Goal: Task Accomplishment & Management: Complete application form

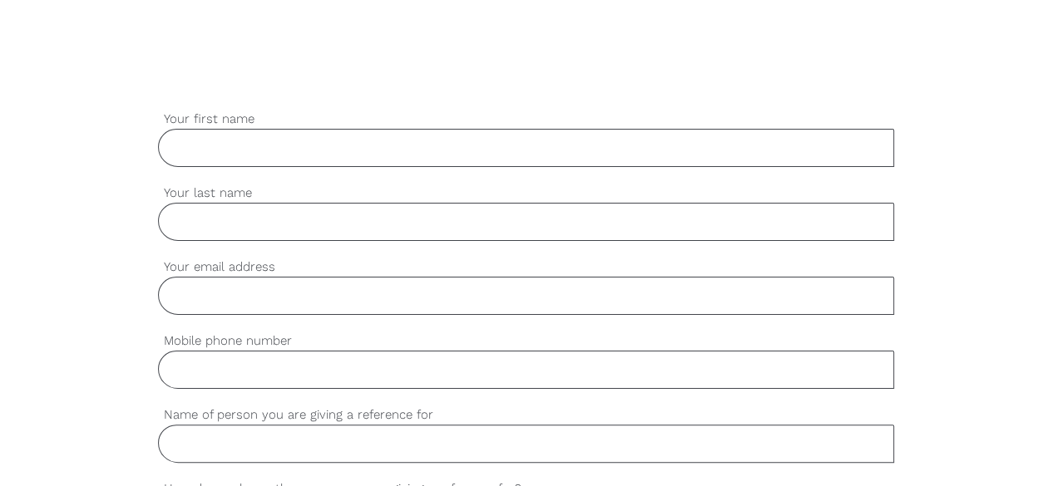
scroll to position [422, 0]
click at [503, 140] on input "Your first name" at bounding box center [526, 149] width 737 height 38
type input "[PERSON_NAME]"
click at [233, 213] on input "Your last name" at bounding box center [526, 223] width 737 height 38
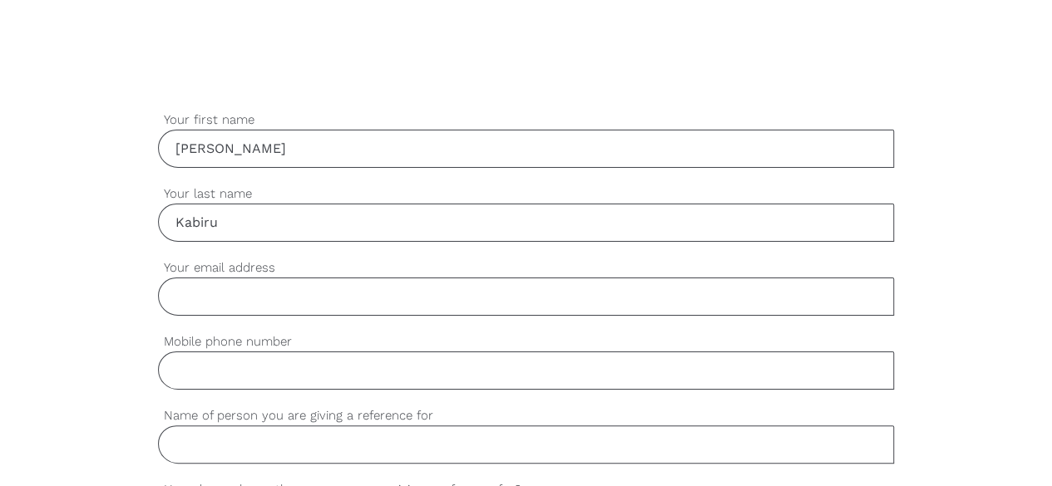
scroll to position [429, 0]
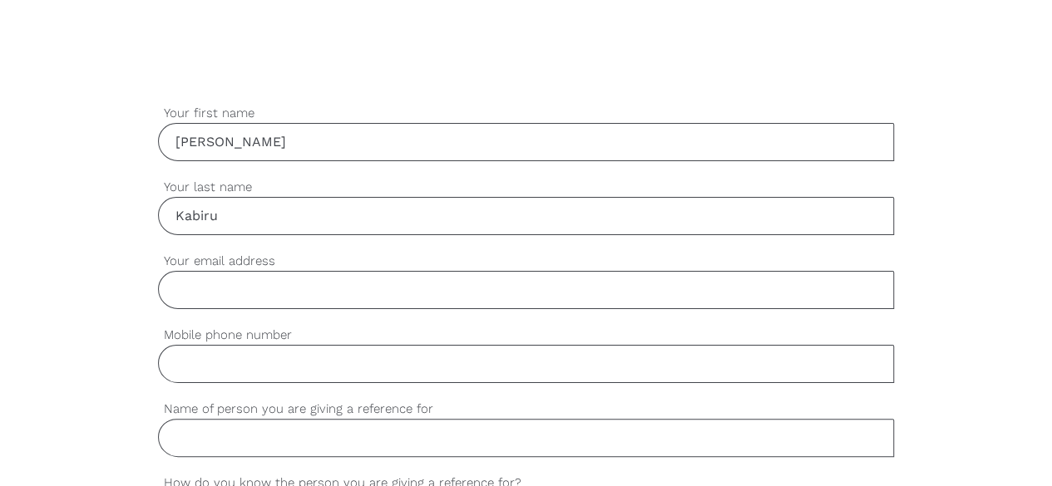
type input "Kabiru"
click at [207, 302] on input "Your email address" at bounding box center [526, 290] width 737 height 38
type input "[PERSON_NAME][EMAIL_ADDRESS][DOMAIN_NAME]"
click at [244, 371] on input "Mobile phone number" at bounding box center [526, 364] width 737 height 38
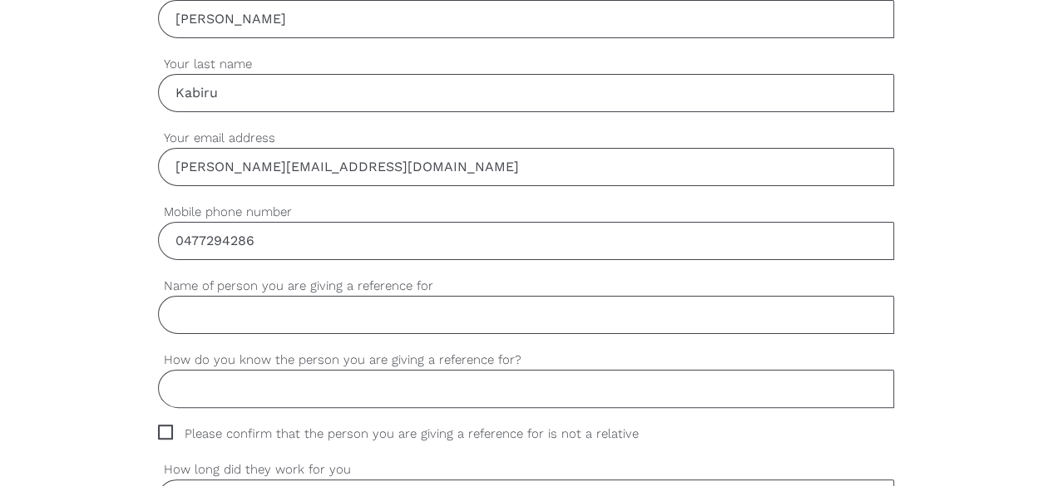
scroll to position [578, 0]
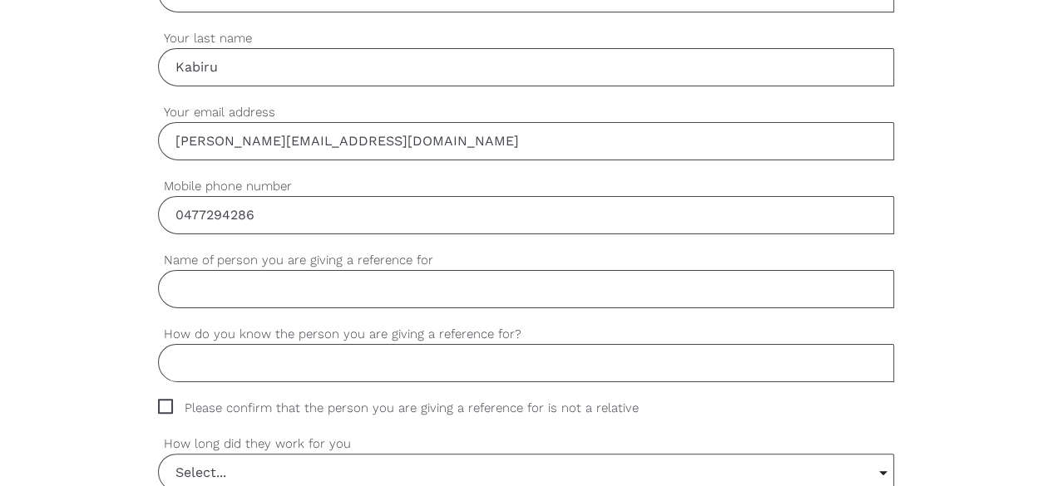
type input "0477294286"
click at [283, 291] on input "Name of person you are giving a reference for" at bounding box center [526, 289] width 737 height 38
type input "[PERSON_NAME]"
click at [276, 363] on input "How do you know the person you are giving a reference for?" at bounding box center [526, 363] width 737 height 38
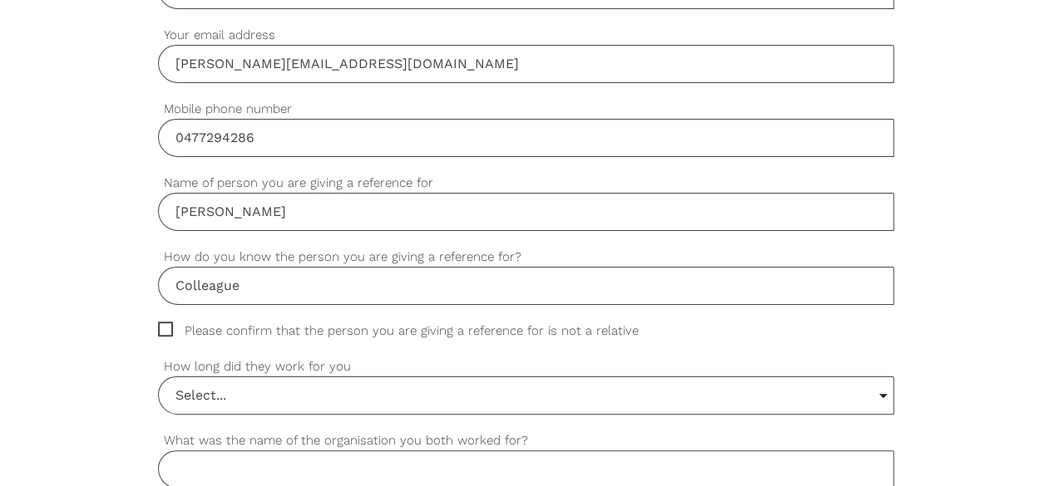
scroll to position [658, 0]
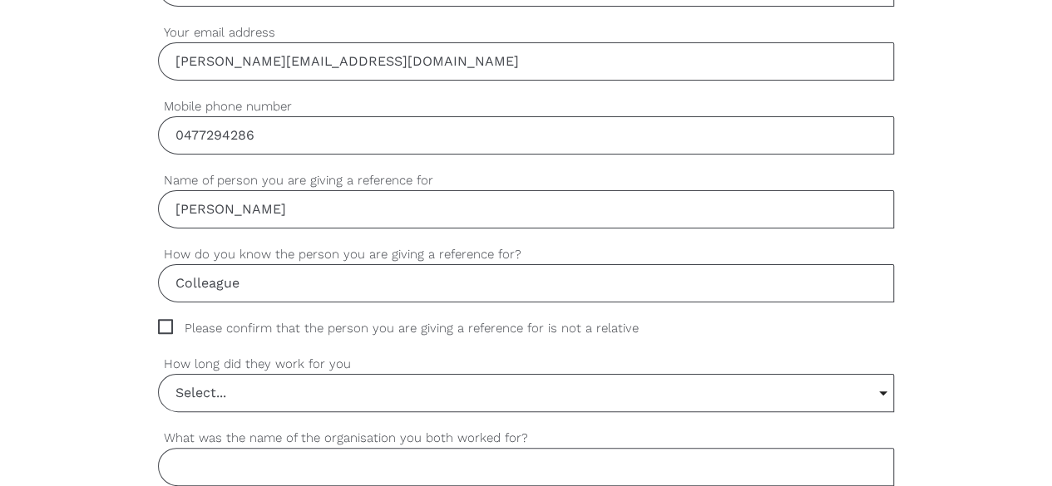
type input "Colleague"
click at [168, 327] on span "Please confirm that the person you are giving a reference for is not a relative" at bounding box center [414, 328] width 512 height 19
click at [168, 327] on input "Please confirm that the person you are giving a reference for is not a relative" at bounding box center [163, 324] width 11 height 11
checkbox input "true"
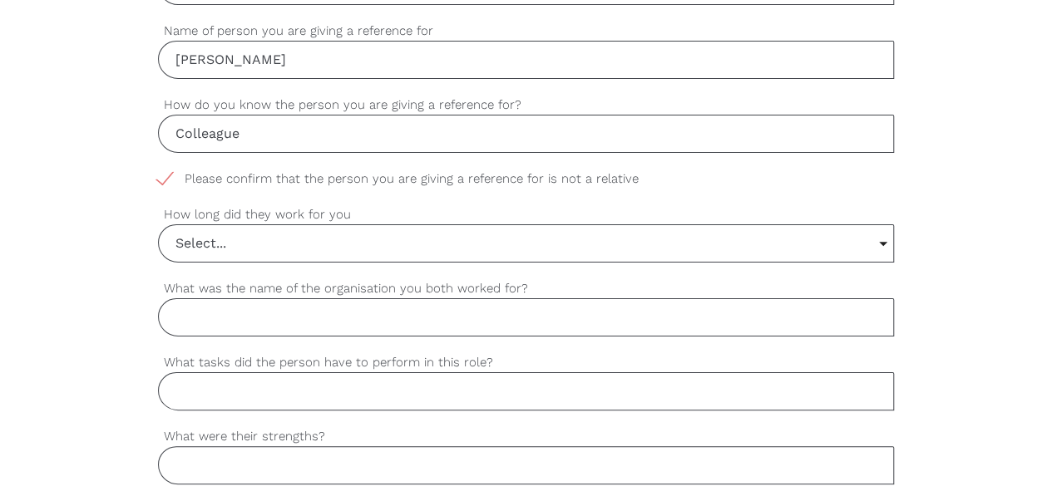
scroll to position [821, 0]
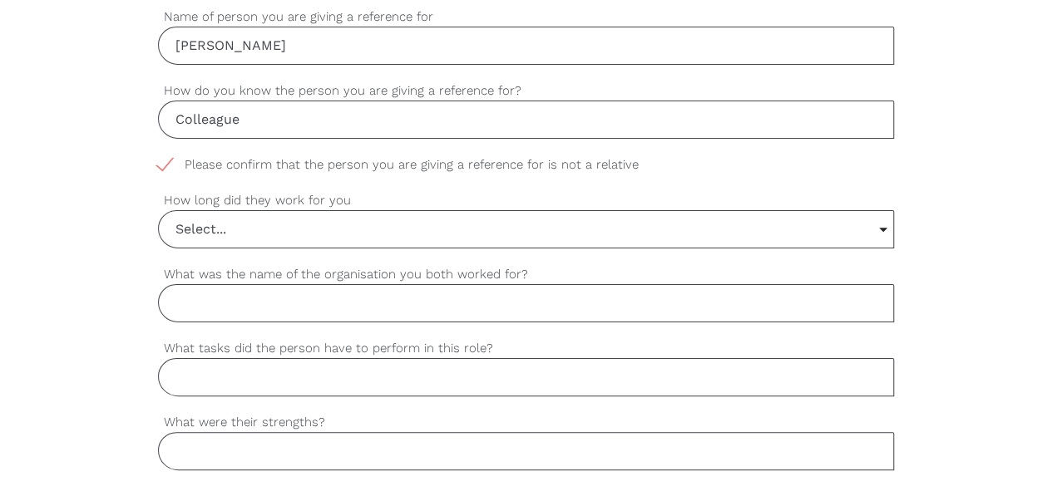
click at [434, 204] on label "How long did they work for you" at bounding box center [526, 200] width 737 height 19
click at [0, 0] on select "Select... 6 months or less 1 year or less 1-2 years 2-4 years 5 years or more" at bounding box center [0, 0] width 0 height 0
click at [429, 229] on input "Select..." at bounding box center [526, 229] width 735 height 37
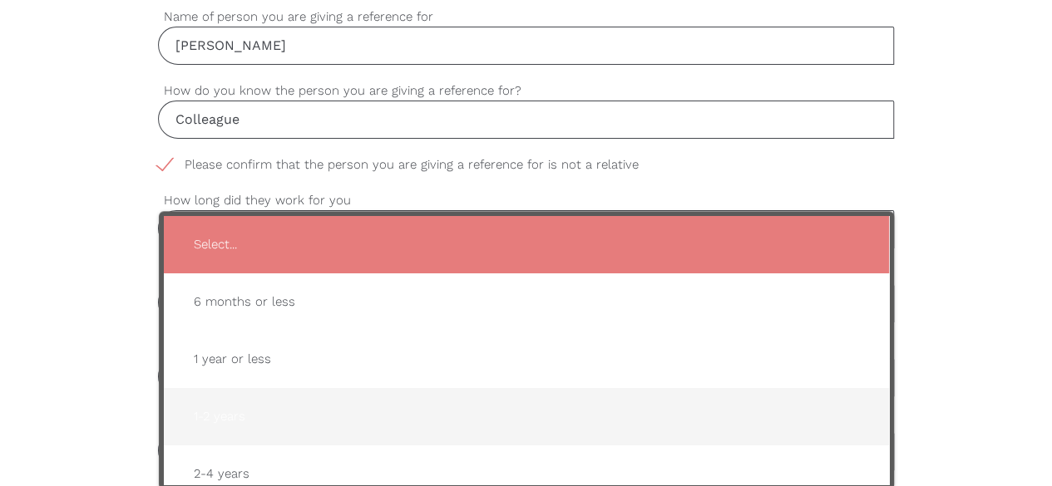
click at [286, 401] on span "1-2 years" at bounding box center [526, 417] width 692 height 41
type input "1-2 years"
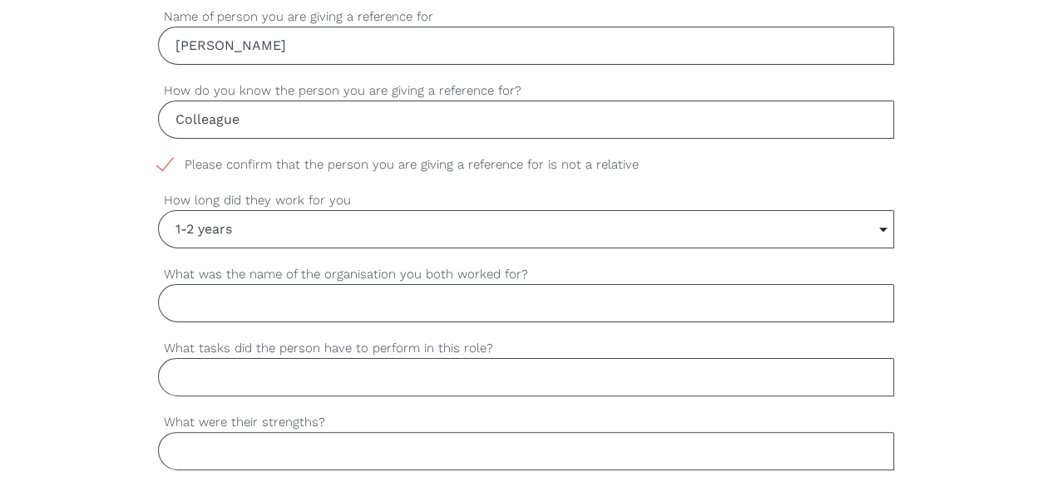
click at [326, 298] on input "What was the name of the organisation you both worked for?" at bounding box center [526, 303] width 737 height 38
type input "Private Client"
click at [315, 368] on input "What tasks did the person have to perform in this role?" at bounding box center [526, 377] width 737 height 38
paste input " Loremip dolorsi amet co adipisc el seddoeiusm temp incididunt utla etdol, mag…"
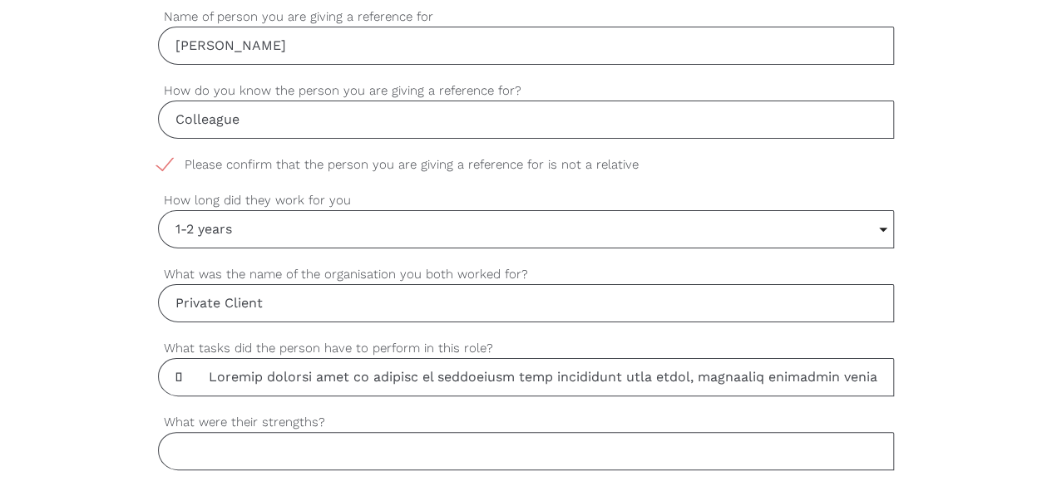
scroll to position [0, 6300]
click at [229, 370] on input "What tasks did the person have to perform in this role?" at bounding box center [526, 377] width 737 height 38
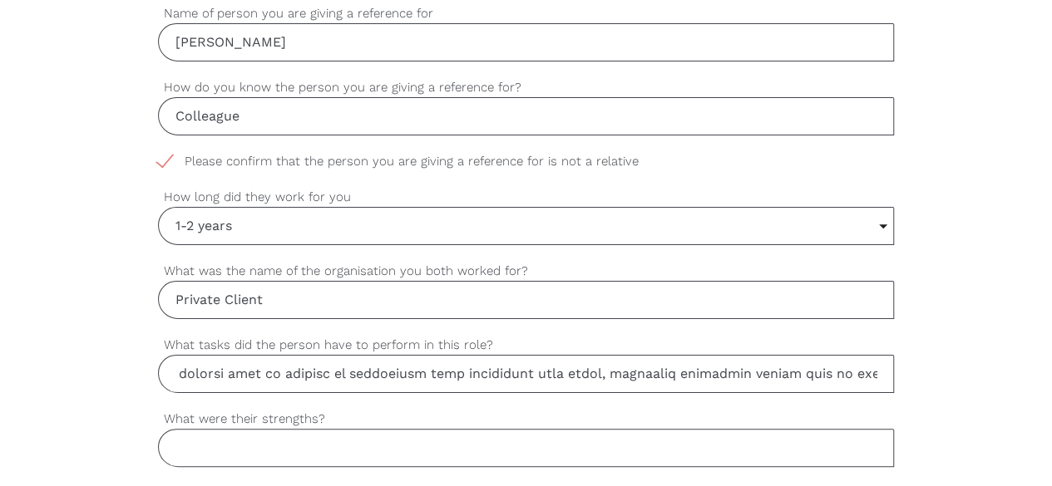
scroll to position [0, 0]
drag, startPoint x: 227, startPoint y: 376, endPoint x: 3, endPoint y: 132, distance: 330.7
click at [3, 132] on div "settings [PERSON_NAME] Your first name settings Kabiru Your last name settings …" at bounding box center [526, 455] width 1052 height 1561
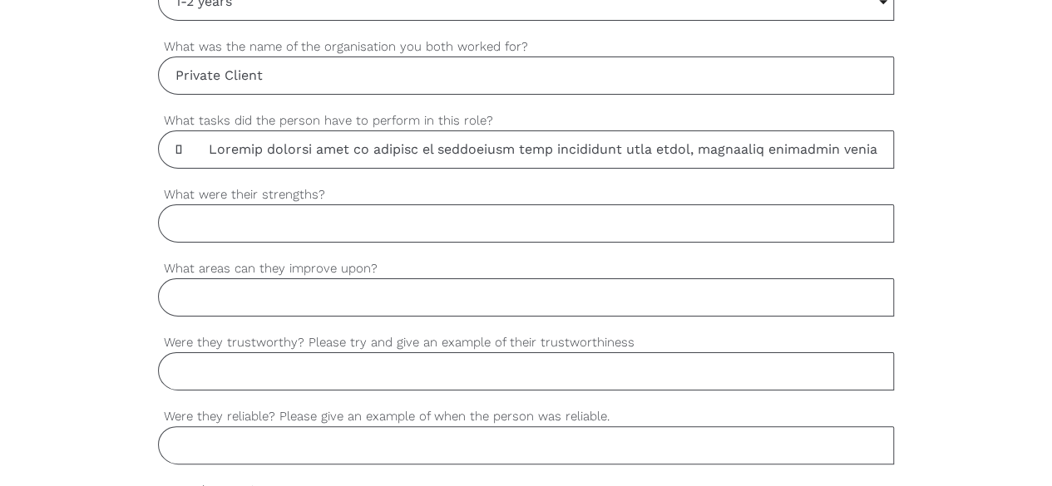
scroll to position [1051, 0]
type input " Loremip dolorsi amet co adipisc el seddoeiusm temp incididunt utla etdol, mag…"
click at [331, 220] on input "What were their strengths?" at bounding box center [526, 222] width 737 height 38
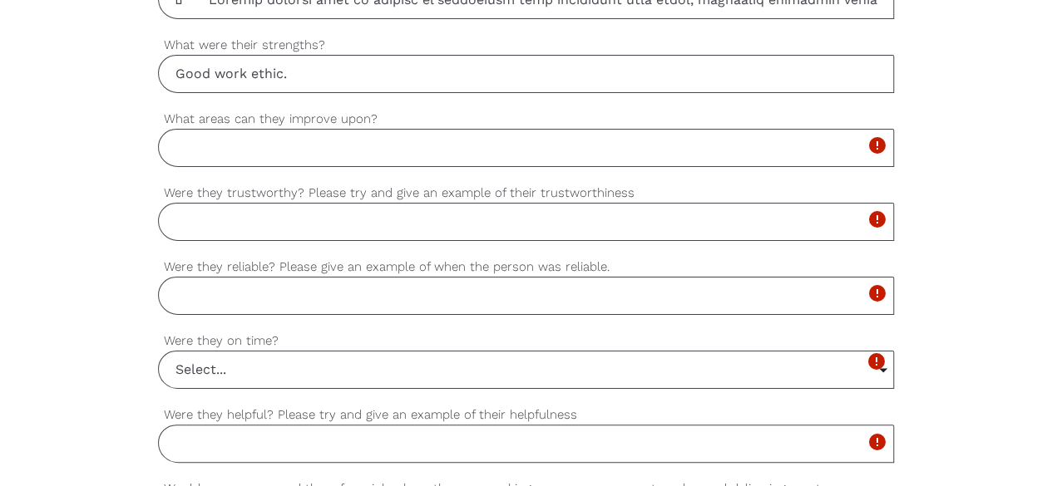
scroll to position [1200, 0]
type input "Good work ethic. Punctuality and Care for client"
click at [281, 143] on input "What areas can they improve upon?" at bounding box center [526, 146] width 737 height 38
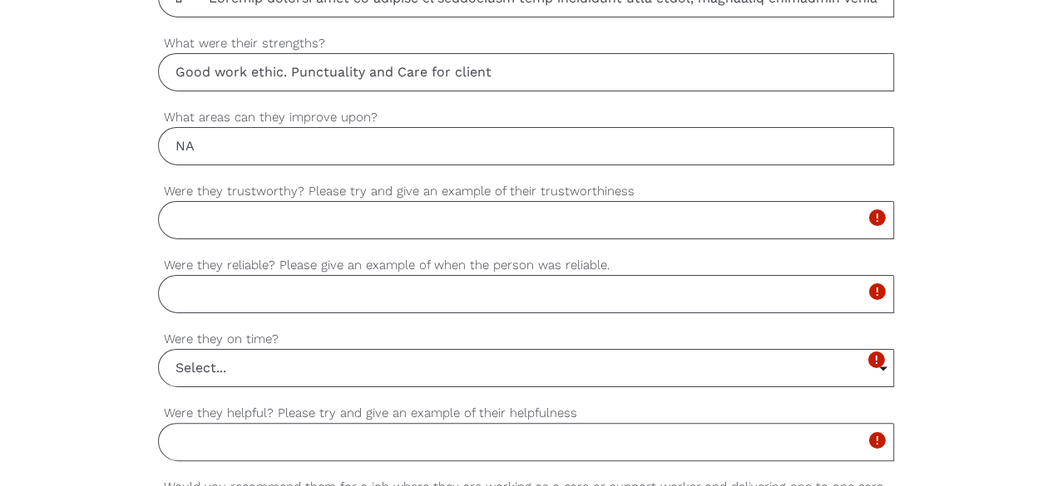
type input "NA"
click at [248, 208] on input "Were they trustworthy? Please try and give an example of their trustworthiness" at bounding box center [526, 220] width 737 height 38
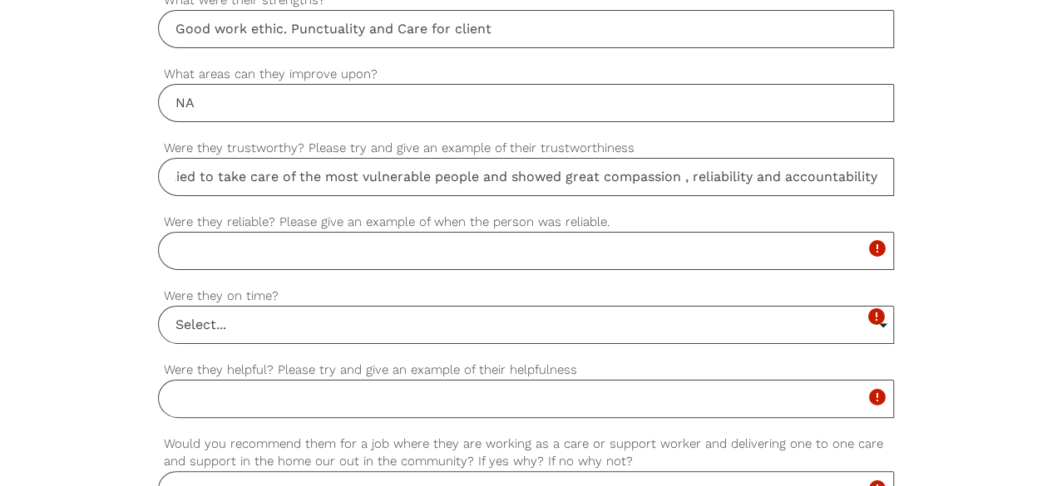
scroll to position [1245, 0]
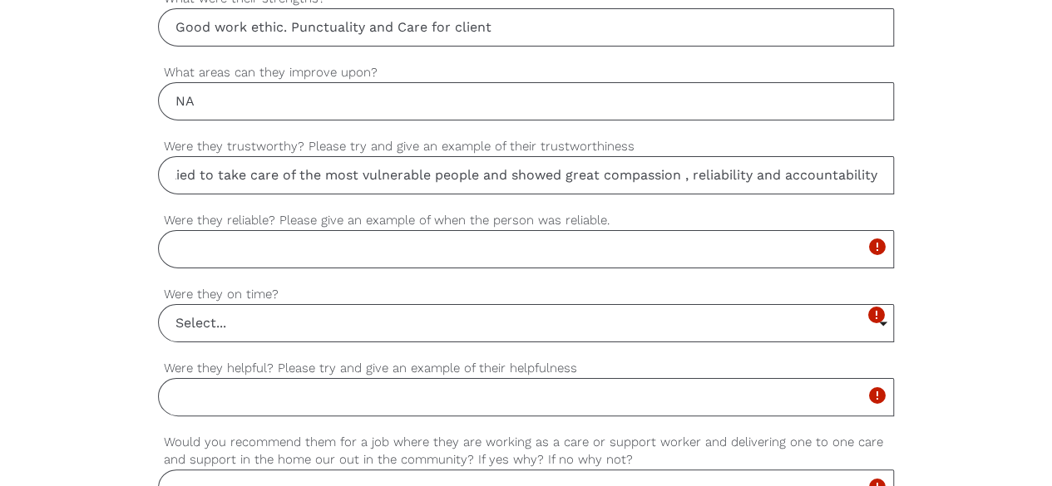
click at [763, 175] on input "Yes he was trustworthy and was relied to take care of the most vulnerable peopl…" at bounding box center [526, 175] width 737 height 38
drag, startPoint x: 780, startPoint y: 169, endPoint x: 682, endPoint y: 175, distance: 97.5
click at [682, 175] on input "Yes he was trustworthy and was relied to take care of the most vulnerable peopl…" at bounding box center [526, 175] width 737 height 38
type input "Yes he was trustworthy and was relied to take care of the most vulnerable peopl…"
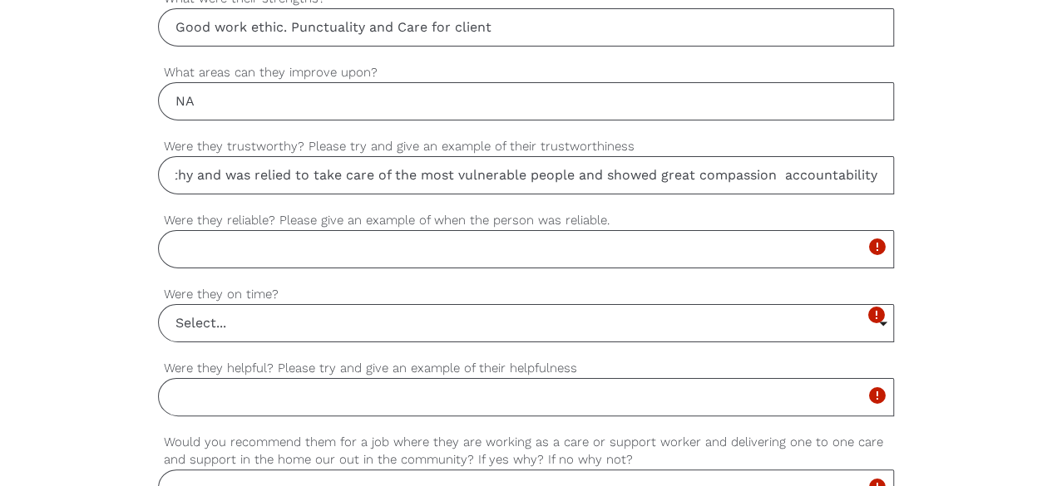
scroll to position [0, 0]
click at [427, 239] on input "Were they reliable? Please give an example of when the person was reliable." at bounding box center [526, 249] width 737 height 38
type input "H"
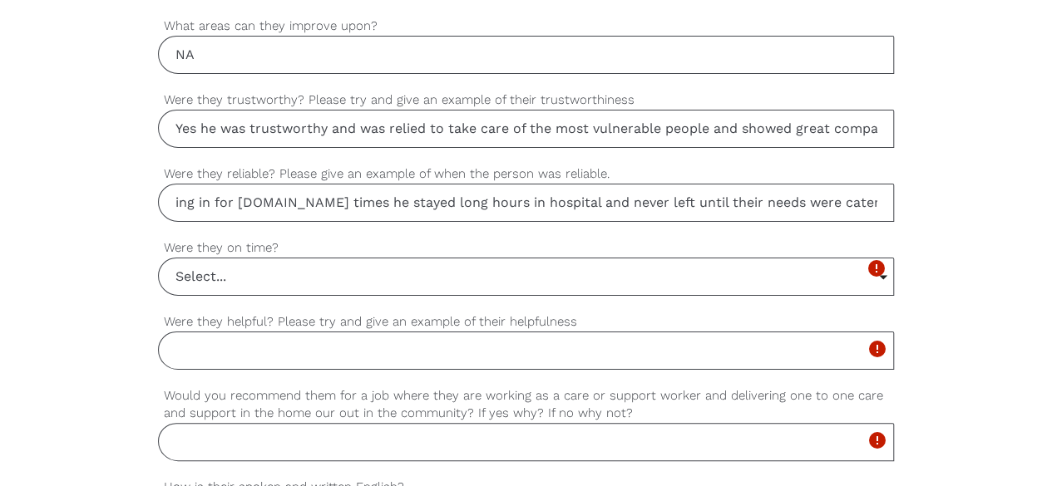
scroll to position [1292, 0]
type input "Yes, he was dependable at all times filling in during short notice and standing…"
click at [269, 280] on input "Select..." at bounding box center [526, 277] width 735 height 37
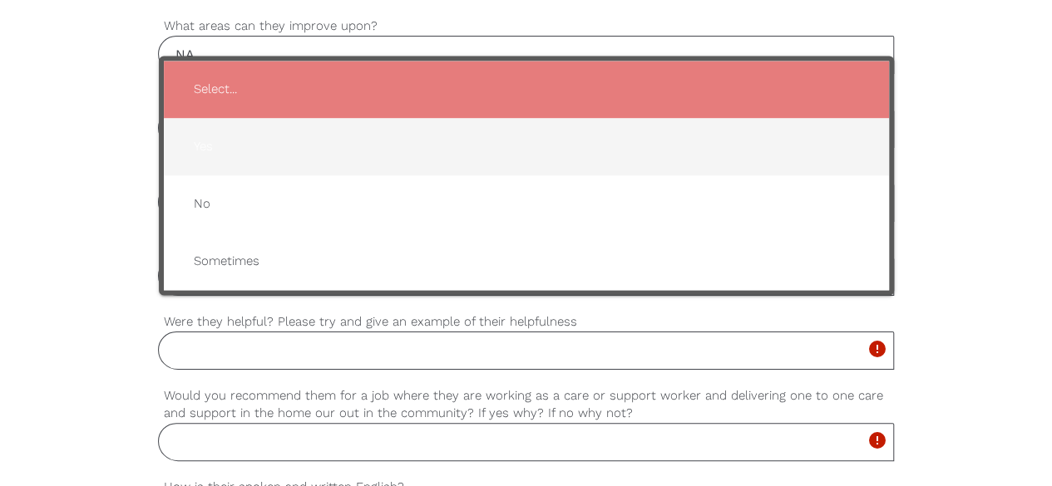
click at [216, 149] on span "Yes" at bounding box center [526, 146] width 692 height 41
type input "Yes"
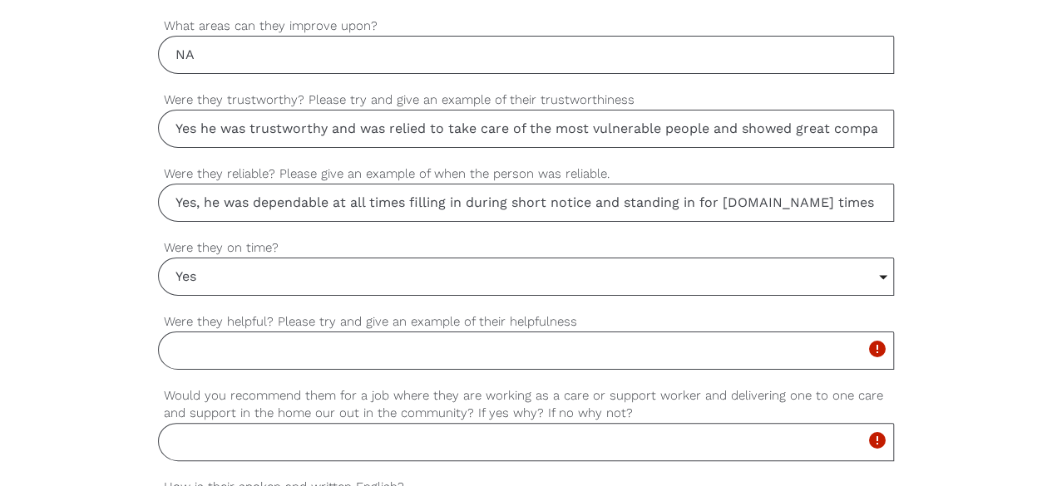
click at [243, 343] on input "Were they helpful? Please try and give an example of their helpfulness" at bounding box center [526, 351] width 737 height 38
type input "H"
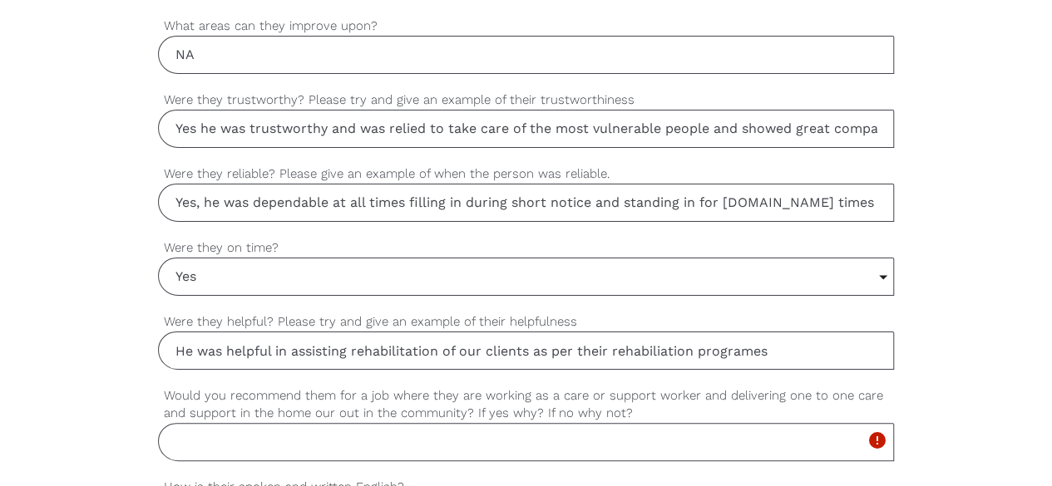
click at [673, 347] on input "He was helpful in assisting rehabilitation of our clients as per their rehabili…" at bounding box center [526, 351] width 737 height 38
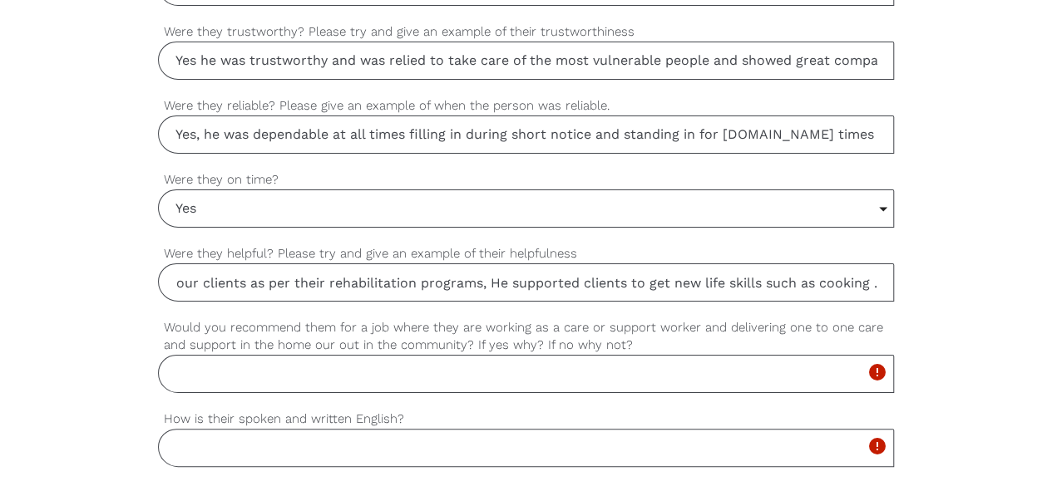
scroll to position [1362, 0]
type input "He was helpful in assisting rehabilitation of our clients as per their rehabili…"
click at [347, 354] on input "Would you recommend them for a job where they are working as a care or support …" at bounding box center [526, 372] width 737 height 38
click at [345, 366] on input "Would you recommend them for a job where they are working as a care or support …" at bounding box center [526, 372] width 737 height 38
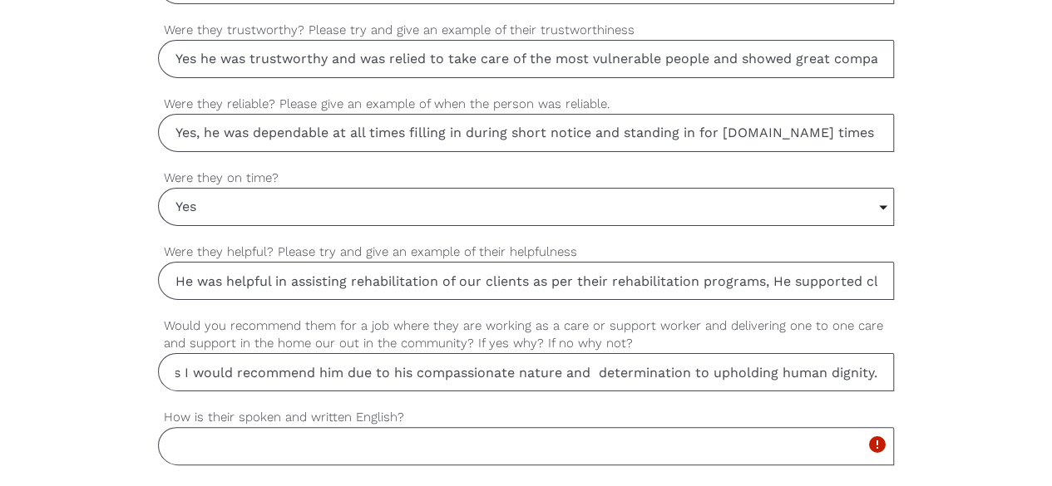
scroll to position [1408, 0]
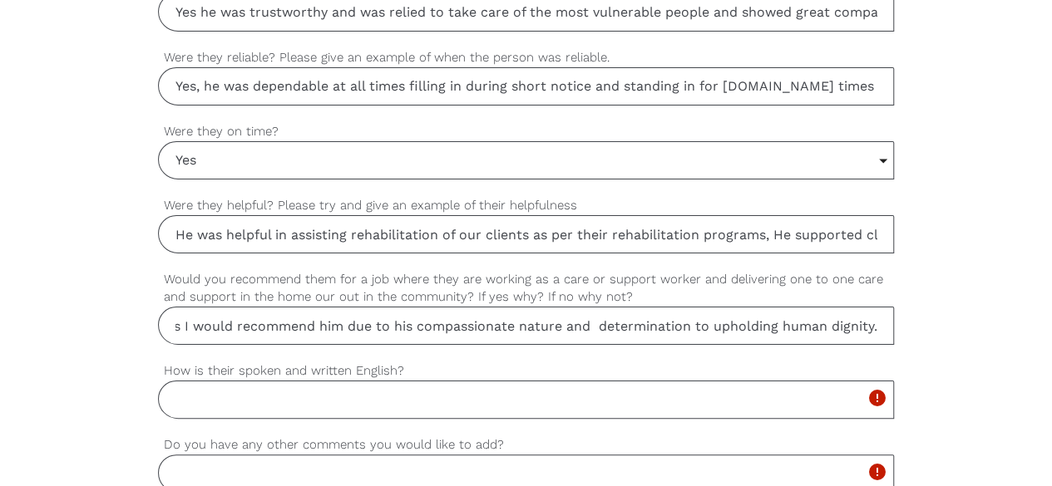
type input "Yes I would recommend him due to his compassionate nature and determination to …"
click at [298, 392] on input "How is their spoken and written English?" at bounding box center [526, 400] width 737 height 38
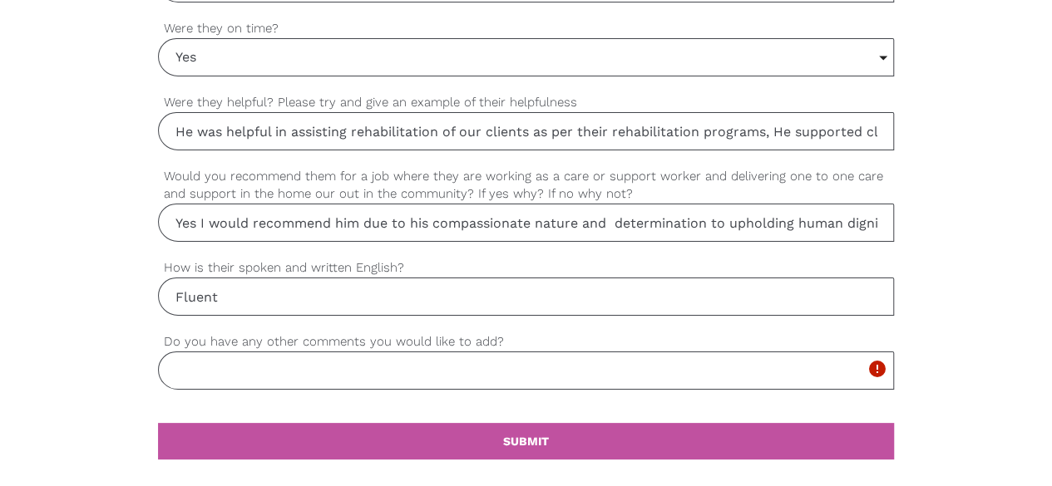
scroll to position [1513, 0]
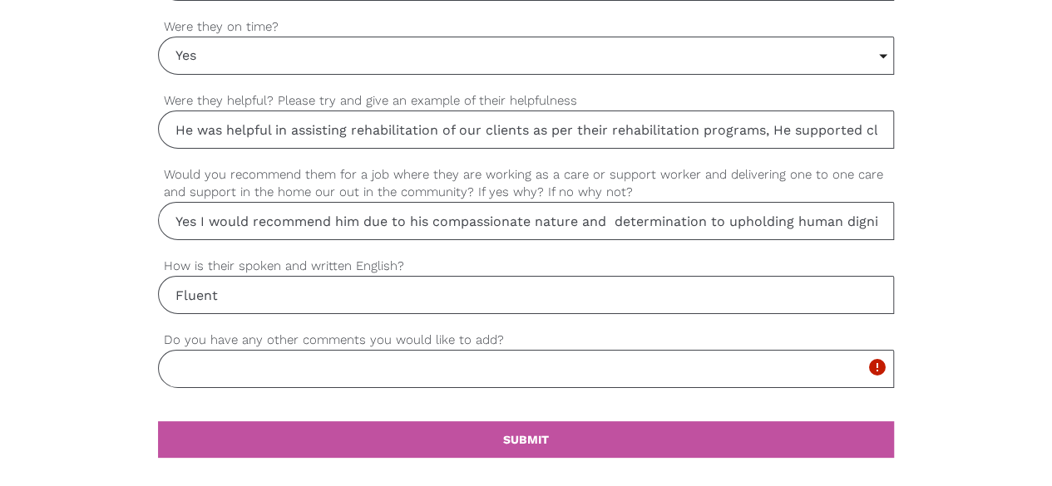
type input "Fluent"
click at [289, 352] on input "Do you have any other comments you would like to add?" at bounding box center [526, 369] width 737 height 38
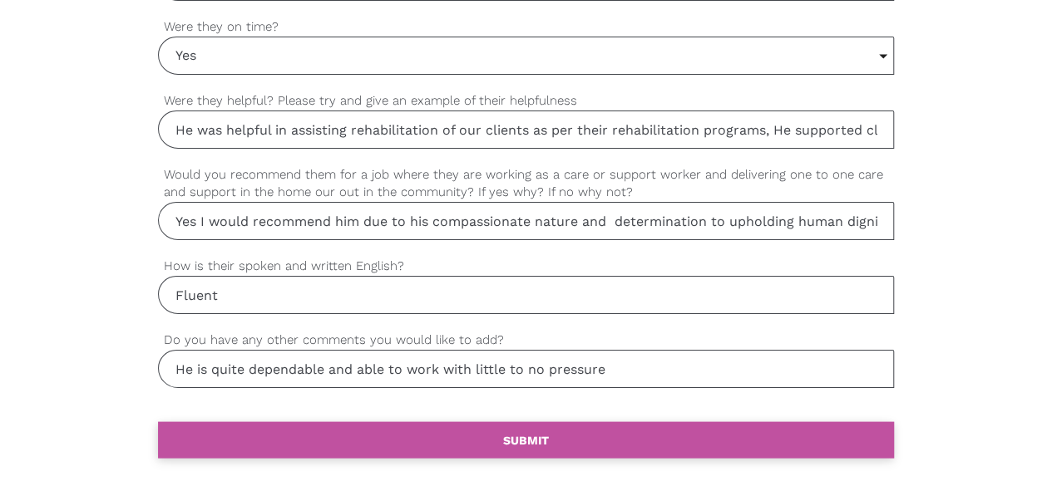
type input "He is quite dependable and able to work with little to no pressure"
click at [459, 426] on link "settings SUBMIT" at bounding box center [526, 439] width 737 height 37
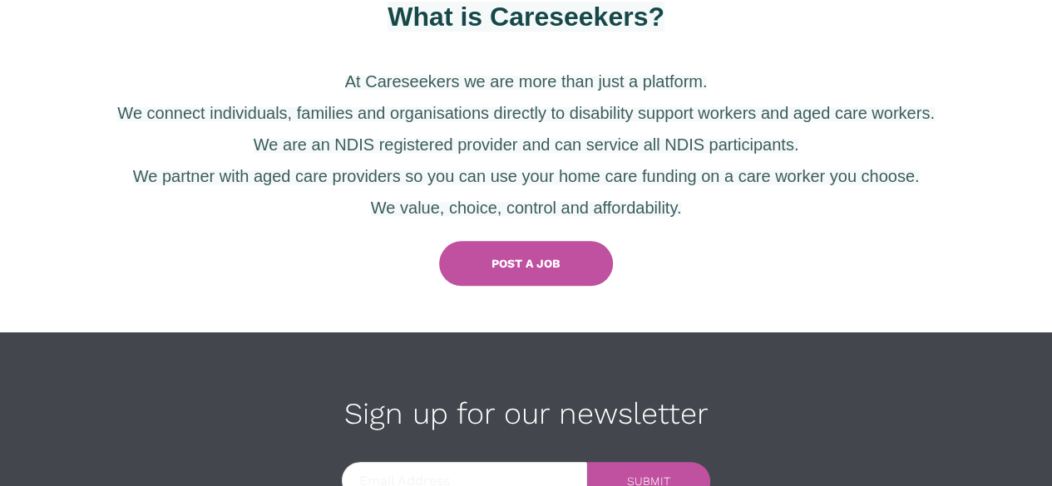
scroll to position [722, 0]
